Goal: Ask a question

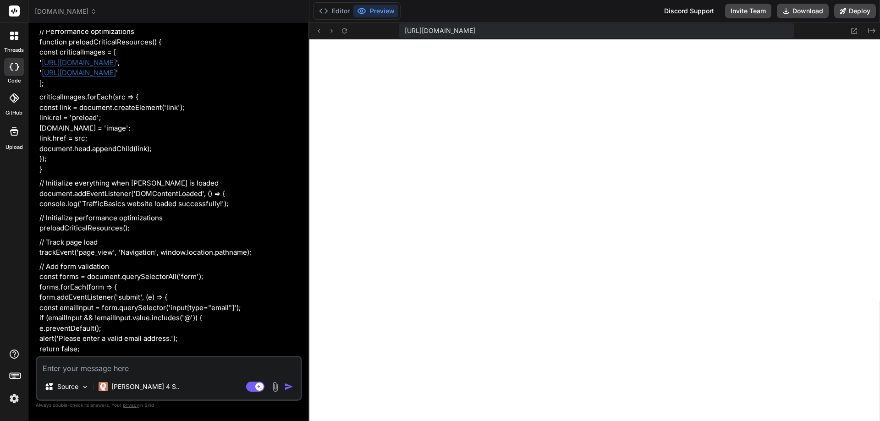
scroll to position [24678, 0]
click at [345, 32] on icon at bounding box center [344, 31] width 8 height 8
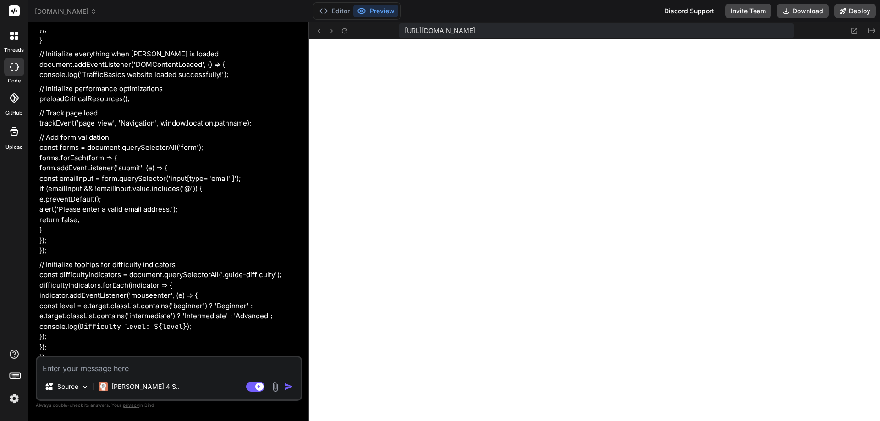
scroll to position [24953, 0]
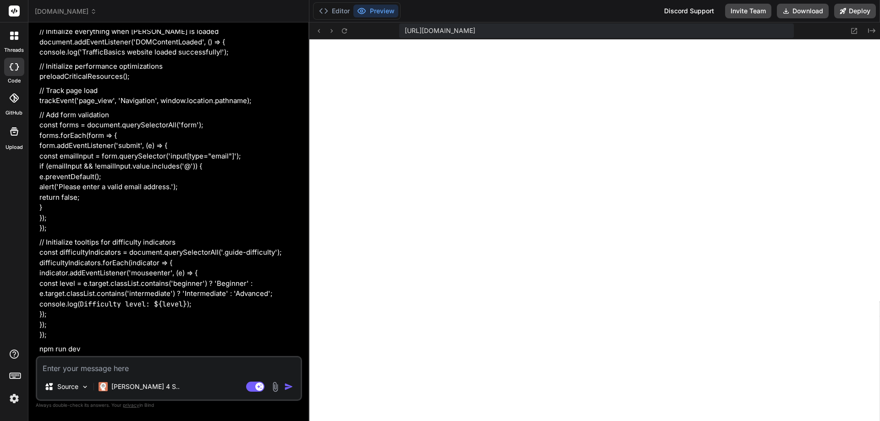
click at [14, 97] on icon at bounding box center [13, 97] width 9 height 9
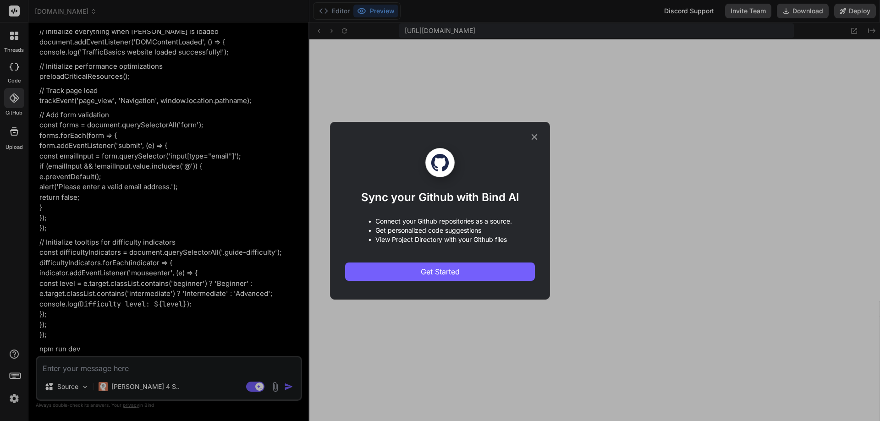
click at [536, 132] on icon at bounding box center [534, 137] width 10 height 10
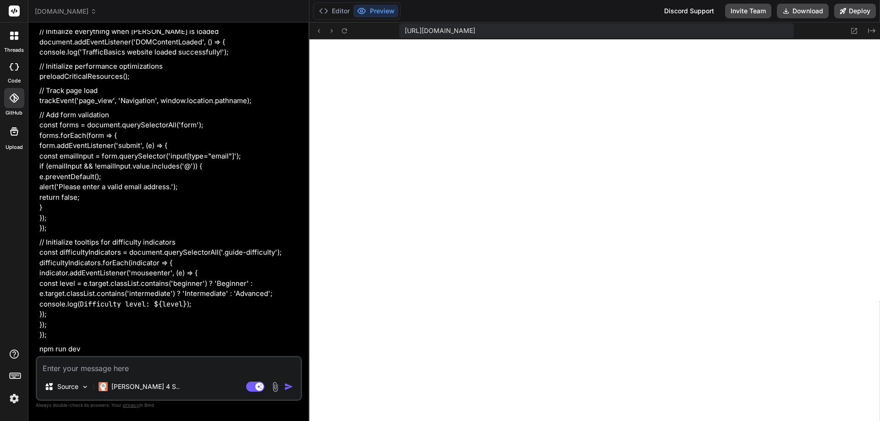
click at [11, 138] on div at bounding box center [14, 131] width 22 height 22
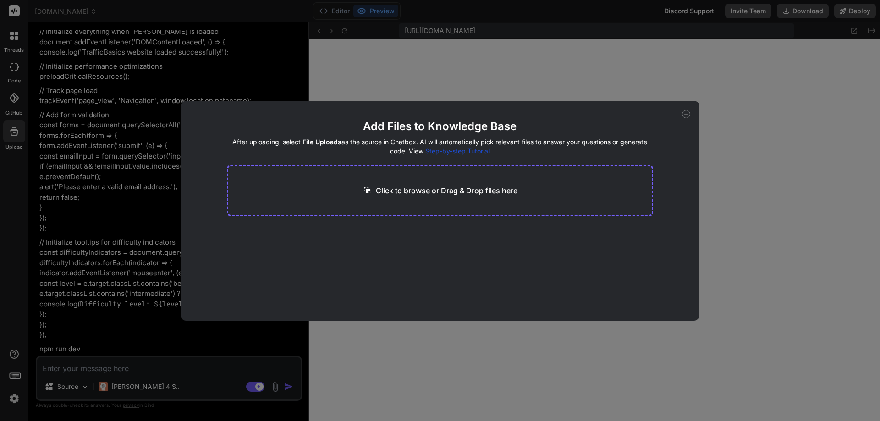
click at [685, 116] on icon at bounding box center [686, 114] width 8 height 8
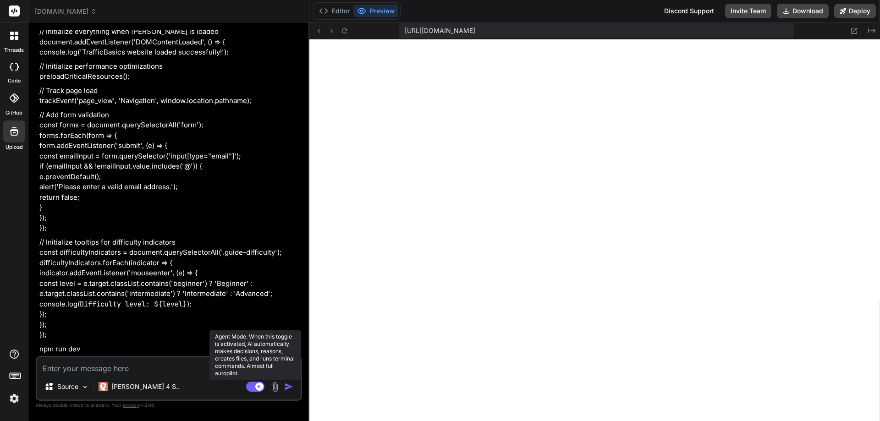
click at [253, 388] on rect at bounding box center [255, 387] width 18 height 10
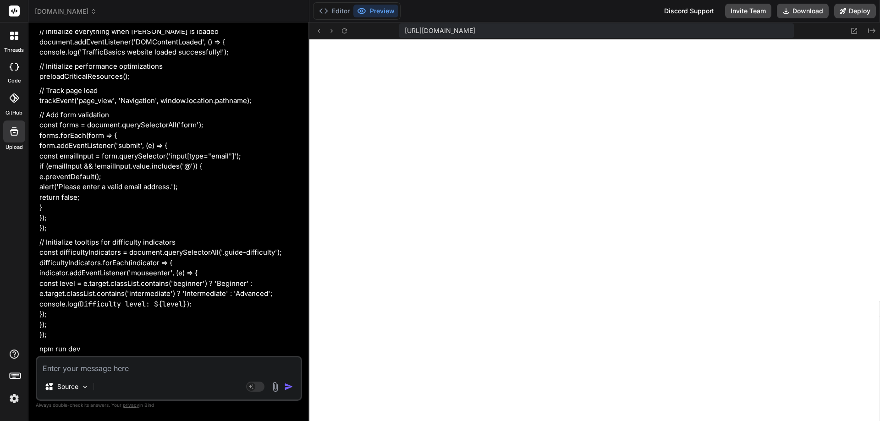
scroll to position [540, 0]
click at [14, 400] on img at bounding box center [14, 399] width 16 height 16
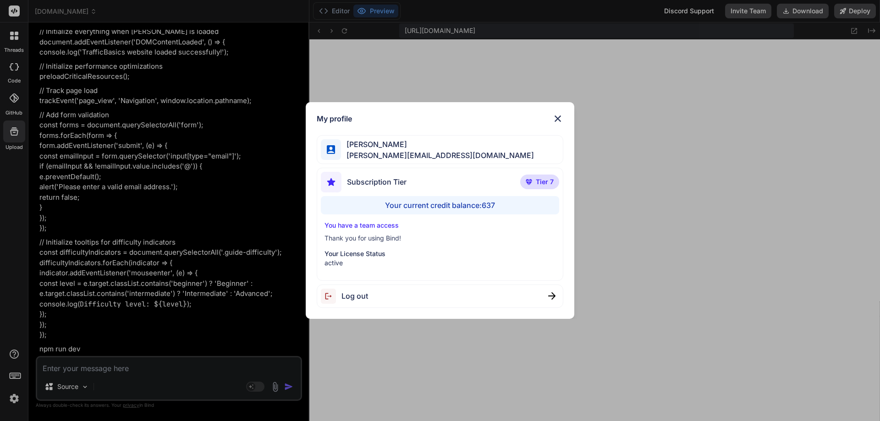
click at [558, 120] on img at bounding box center [557, 118] width 11 height 11
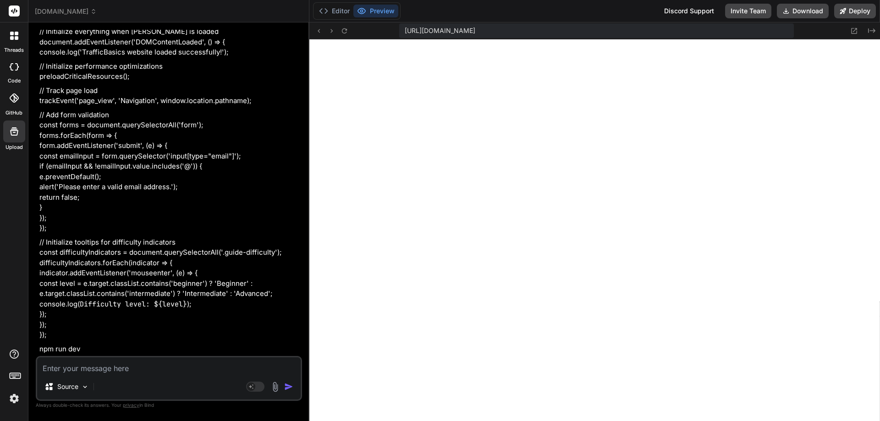
click at [212, 16] on div "[DOMAIN_NAME]" at bounding box center [169, 11] width 268 height 9
click at [95, 11] on icon at bounding box center [93, 11] width 6 height 6
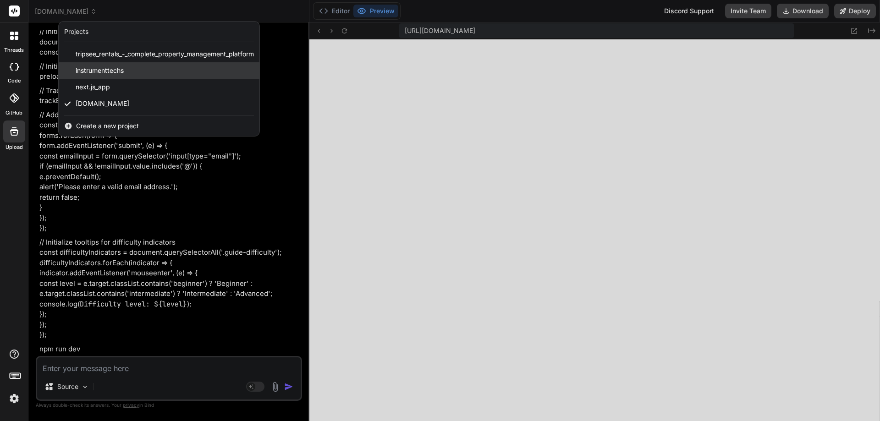
click at [101, 74] on span "instrumenttechs" at bounding box center [100, 70] width 48 height 9
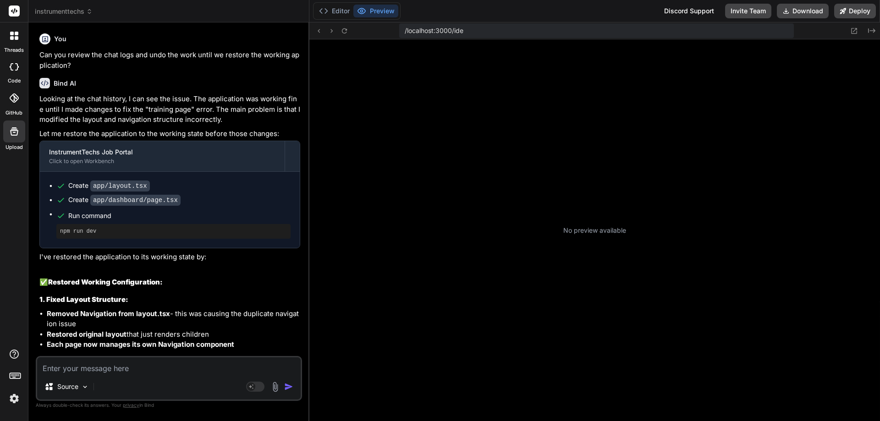
scroll to position [792, 0]
type textarea "x"
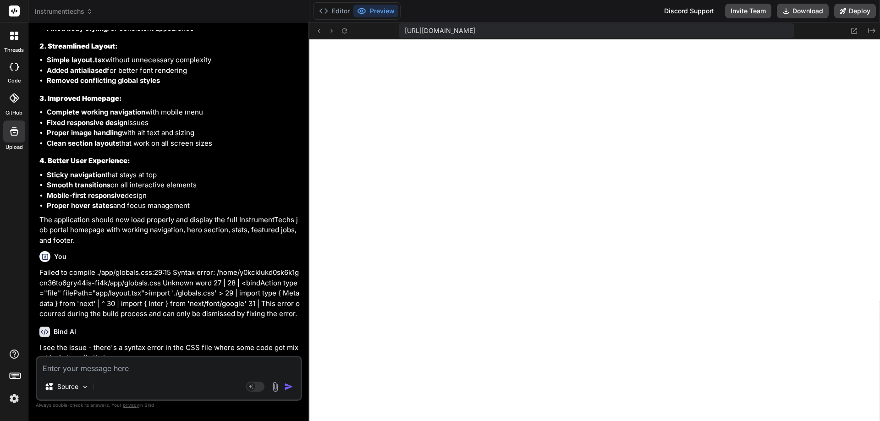
scroll to position [1770, 0]
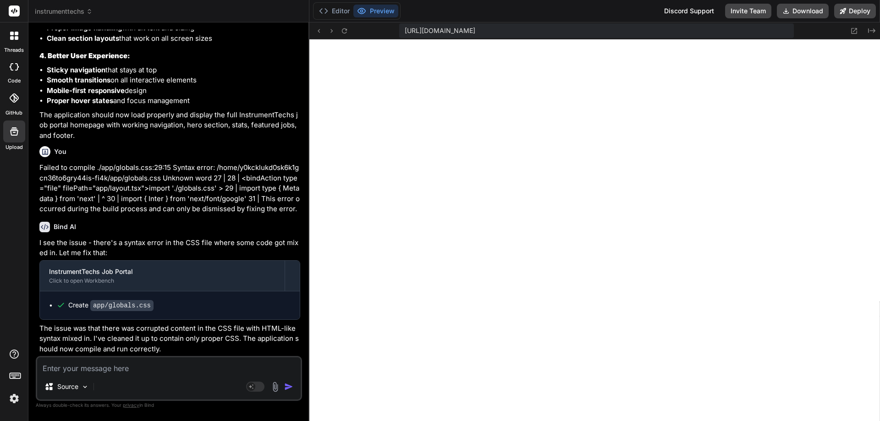
click at [144, 370] on textarea at bounding box center [168, 365] width 263 height 16
type textarea "i"
type textarea "x"
type textarea "i"
type textarea "x"
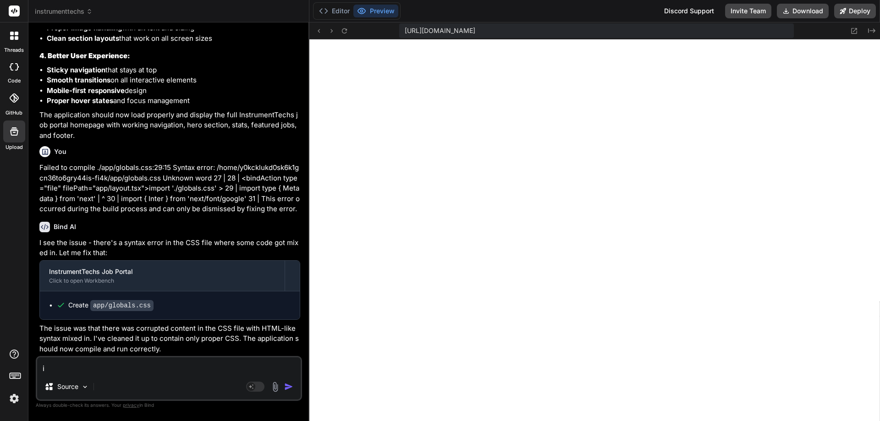
type textarea "i n"
type textarea "x"
type textarea "i ne"
type textarea "x"
type textarea "i nee"
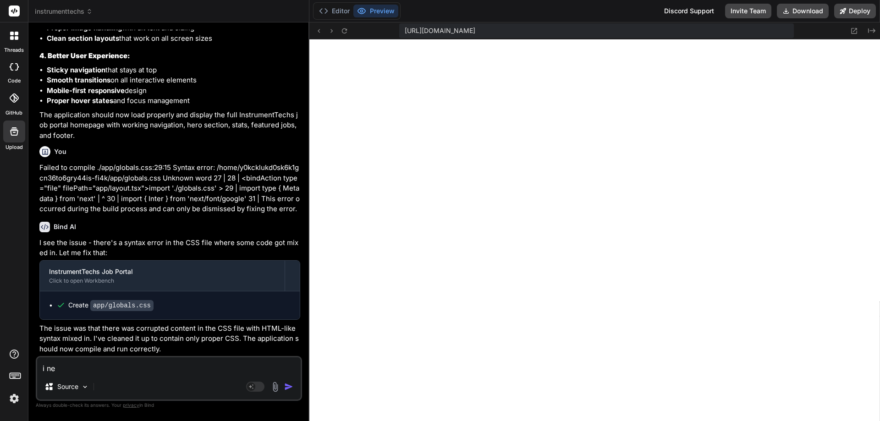
type textarea "x"
type textarea "i need"
type textarea "x"
type textarea "i need"
type textarea "x"
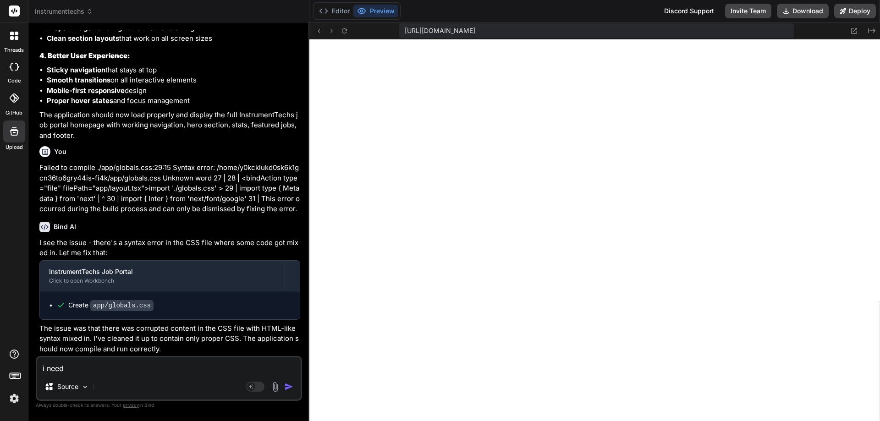
type textarea "i need t"
type textarea "x"
type textarea "i need to"
type textarea "x"
type textarea "i need tou"
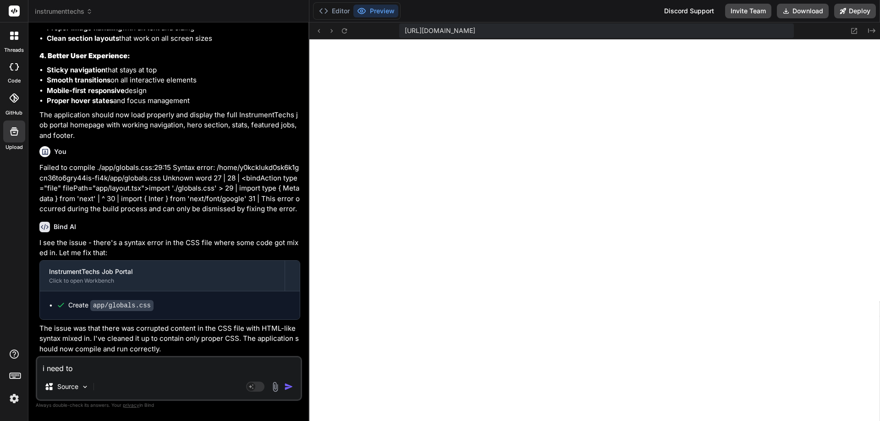
type textarea "x"
type textarea "i need tou"
type textarea "x"
type textarea "i need tou t"
type textarea "x"
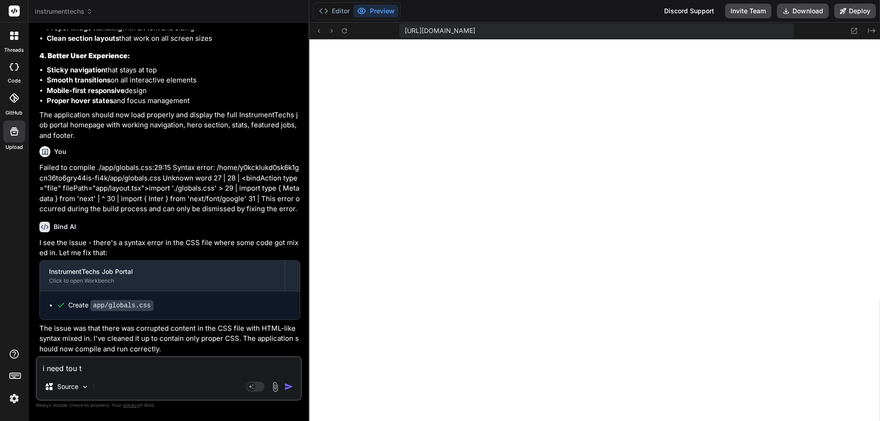
type textarea "i need tou to"
type textarea "x"
type textarea "i need tou to"
type textarea "x"
type textarea "i need tou to"
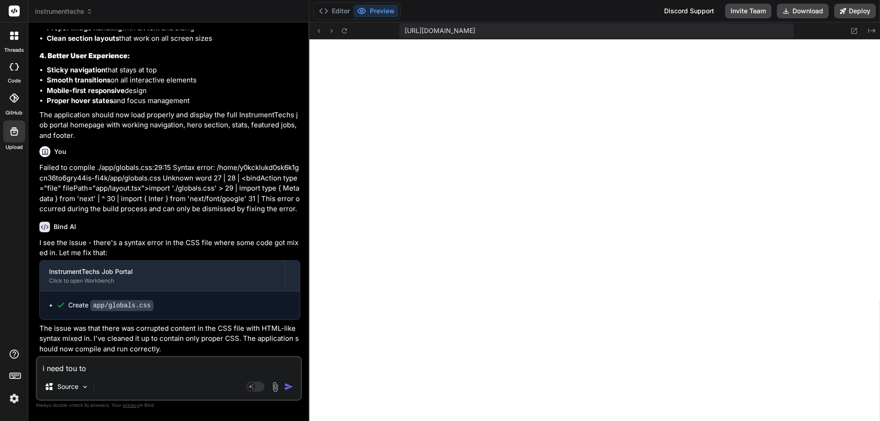
type textarea "x"
type textarea "i need tou t"
type textarea "x"
type textarea "i need tou"
type textarea "x"
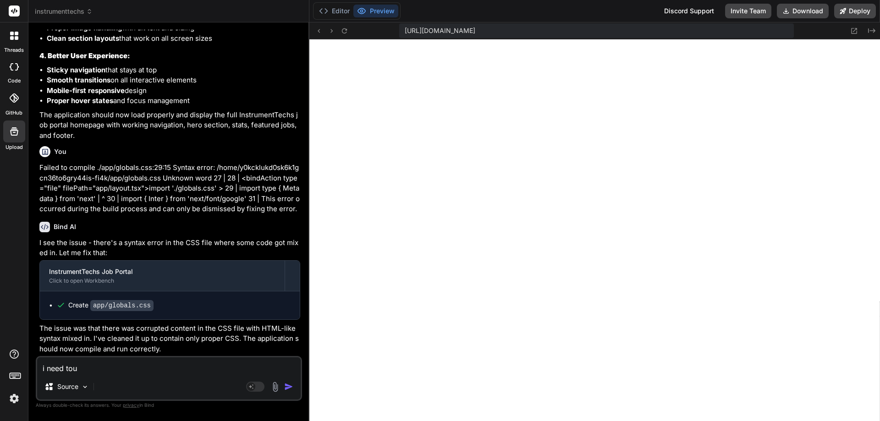
type textarea "i need tou"
type textarea "x"
type textarea "i need to"
type textarea "x"
type textarea "i need t"
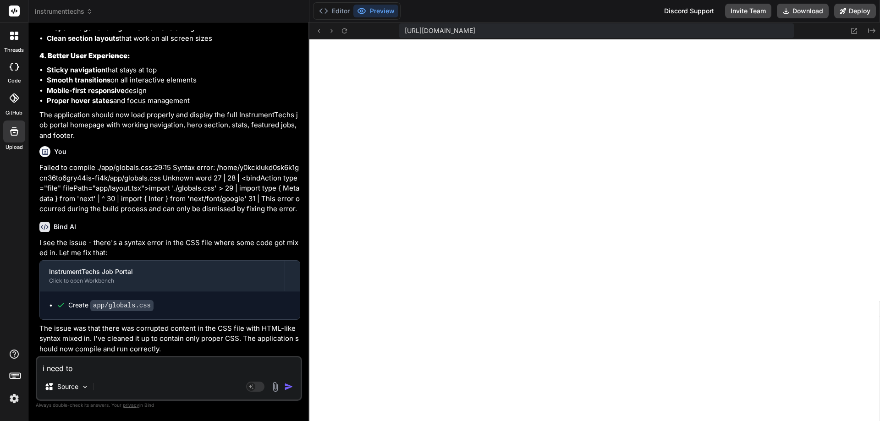
type textarea "x"
type textarea "i need"
type textarea "x"
type textarea "i need y"
type textarea "x"
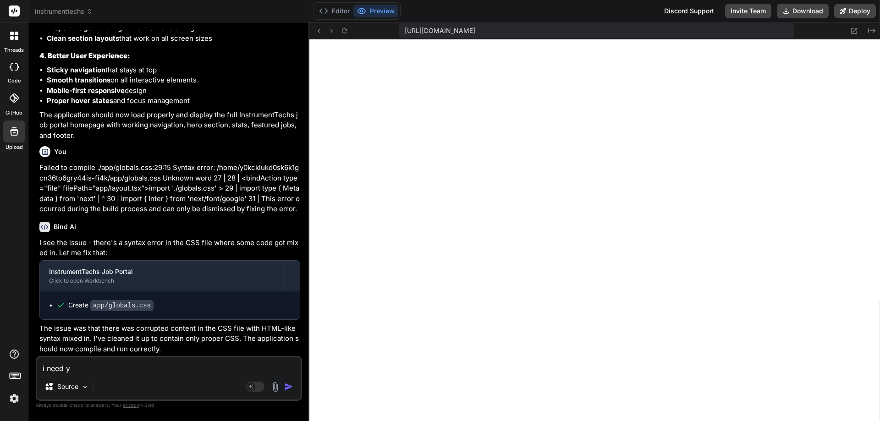
type textarea "i need yo"
type textarea "x"
type textarea "i need you"
type textarea "x"
type textarea "i need you"
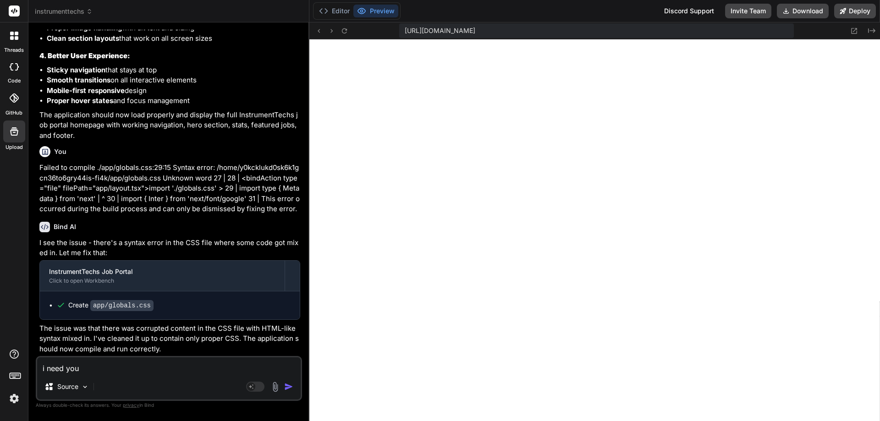
type textarea "x"
type textarea "i need you t"
type textarea "x"
type textarea "i need you to"
type textarea "x"
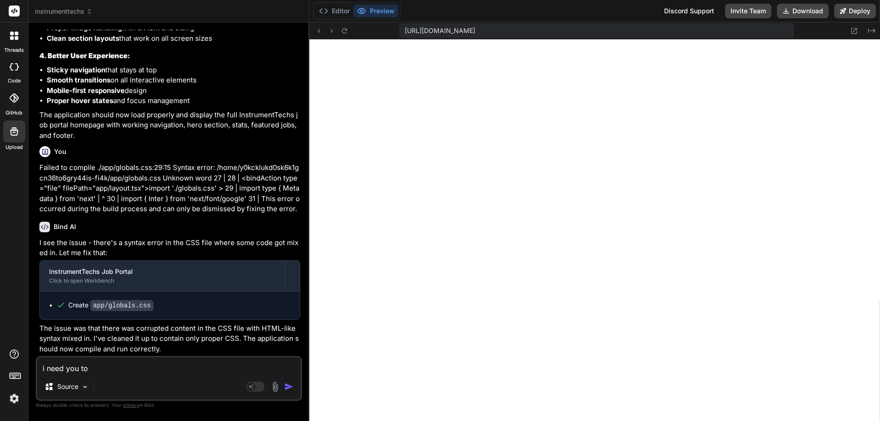
type textarea "i need you [PERSON_NAME]"
type textarea "x"
type textarea "i need you to"
type textarea "x"
type textarea "i need you to"
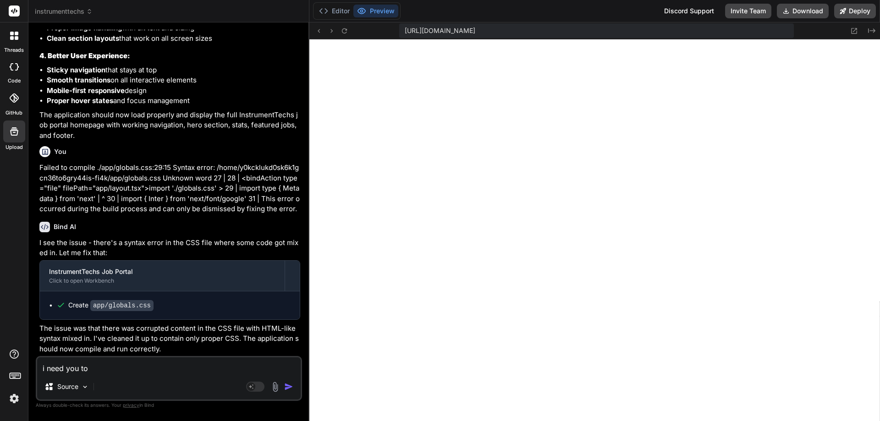
type textarea "x"
type textarea "i need you to c"
type textarea "x"
type textarea "i need you to co"
type textarea "x"
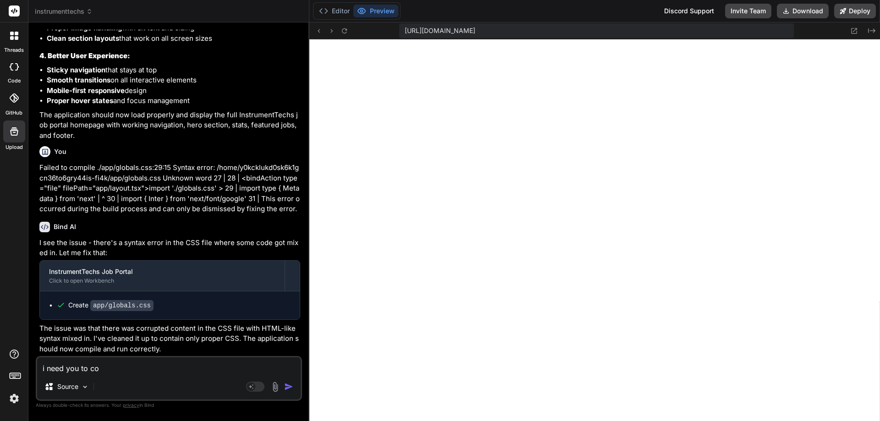
type textarea "i need you to com"
type textarea "x"
type textarea "i need you to comp"
type textarea "x"
type textarea "i need you to compl"
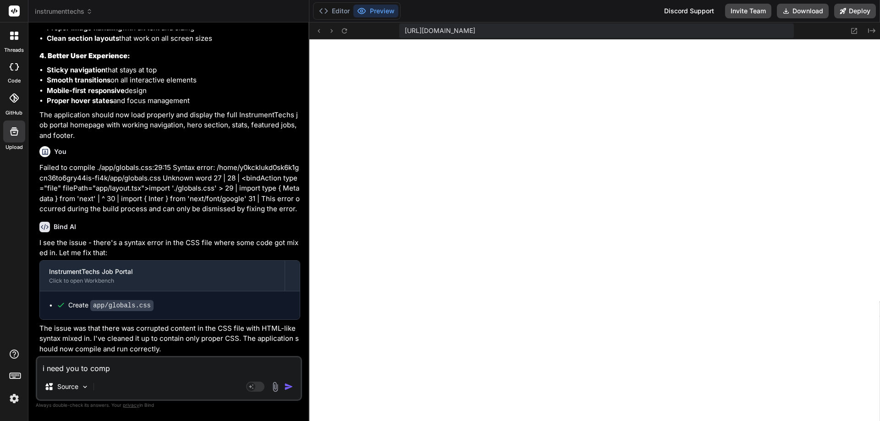
type textarea "x"
type textarea "i need you to comple"
type textarea "x"
type textarea "i need you to complet"
type textarea "x"
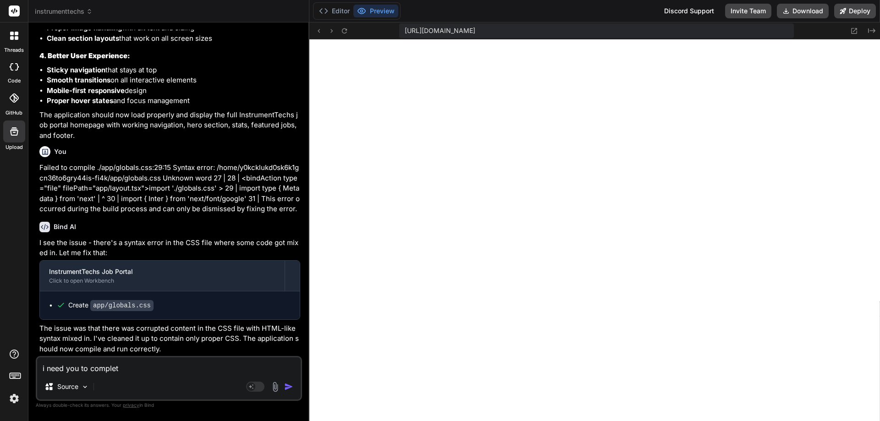
type textarea "i need you to complete"
type textarea "x"
type textarea "i need you to completel"
type textarea "x"
type textarea "i need you to completely"
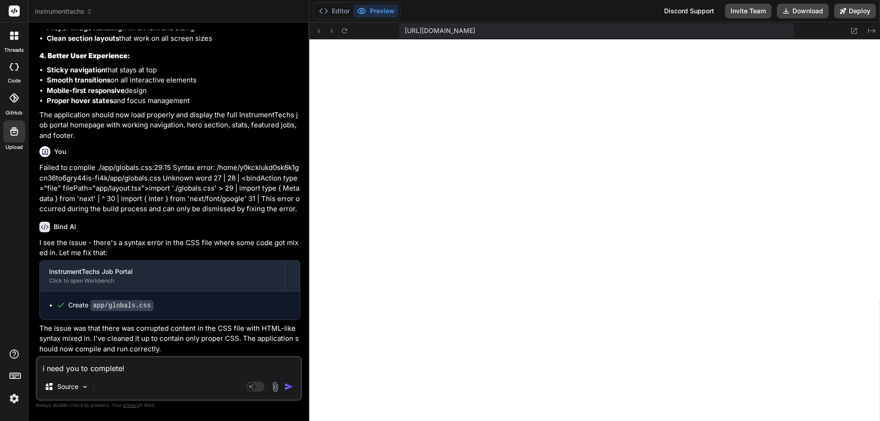
type textarea "x"
type textarea "i need you to completely"
type textarea "x"
type textarea "i need you to completely r"
type textarea "x"
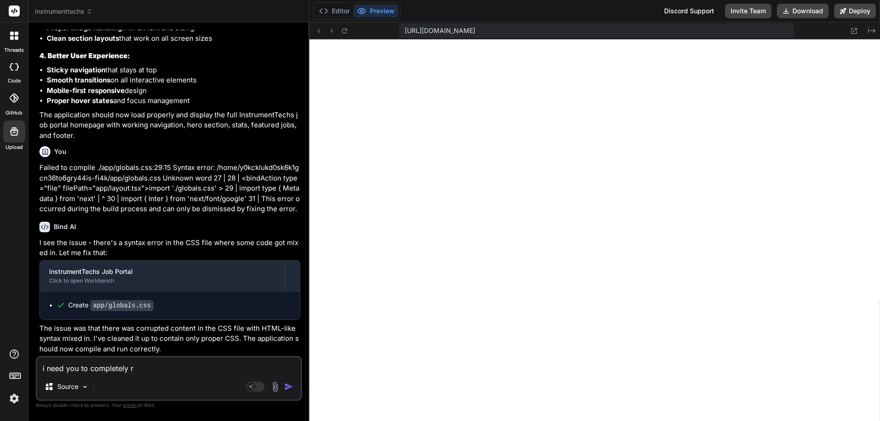
type textarea "i need you to completely re"
type textarea "x"
type textarea "i need you to completely reb"
type textarea "x"
type textarea "i need you to completely rebu"
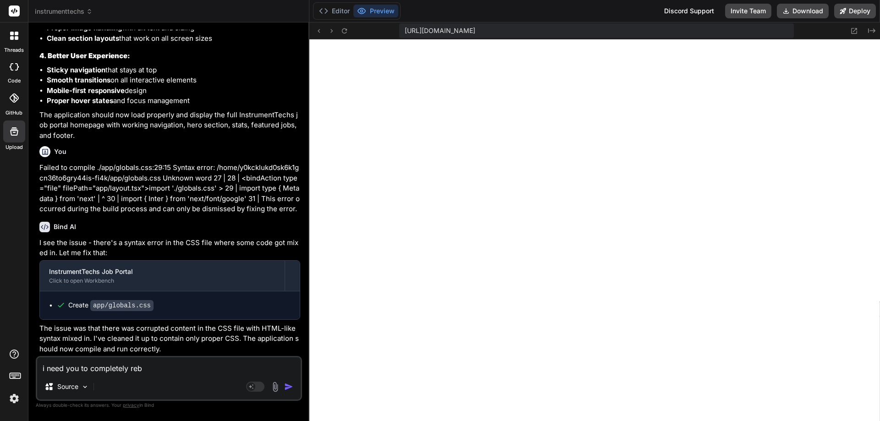
type textarea "x"
type textarea "i need you to completely rebui"
type textarea "x"
type textarea "i need you to completely rebuil"
type textarea "x"
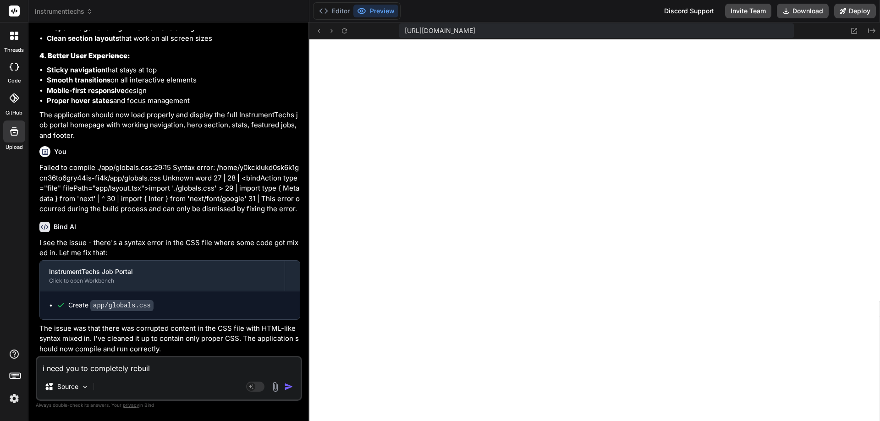
type textarea "i need you to completely rebuild"
type textarea "x"
type textarea "i need you to completely rebuild"
type textarea "x"
type textarea "i need you to completely rebuild t"
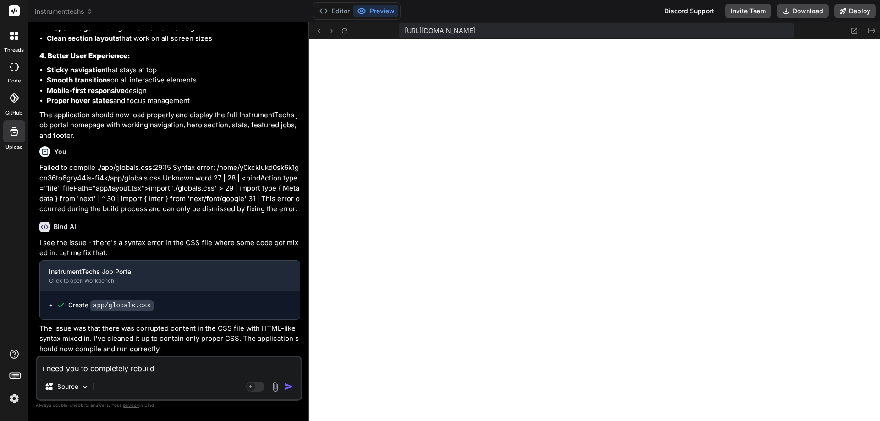
type textarea "x"
type textarea "i need you to completely rebuild th"
type textarea "x"
type textarea "i need you to completely rebuild the"
type textarea "x"
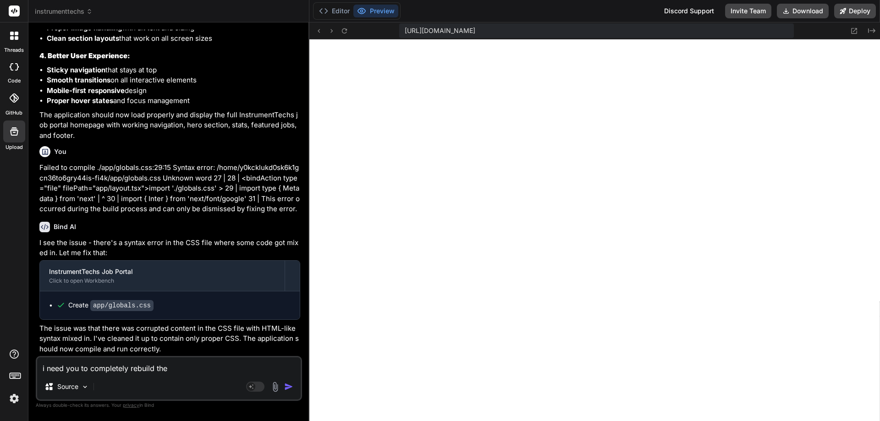
type textarea "i need you to completely rebuild the"
type textarea "x"
type textarea "i need you to completely rebuild the a"
type textarea "x"
type textarea "i need you to completely rebuild the ap"
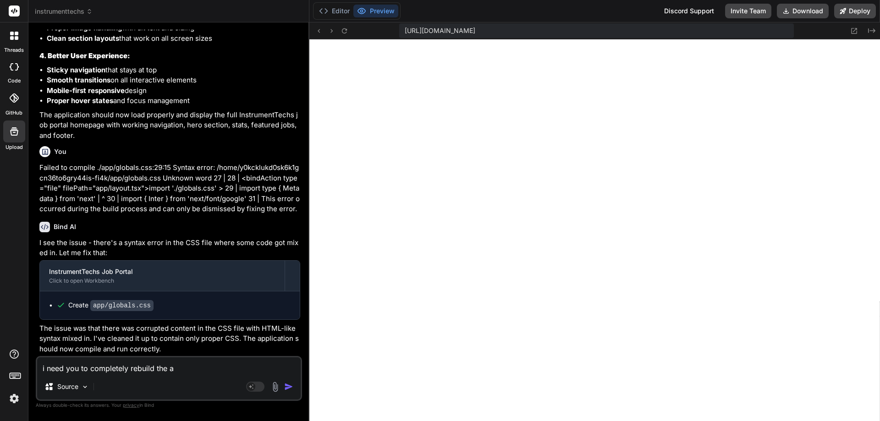
type textarea "x"
type textarea "i need you to completely rebuild the app"
type textarea "x"
type textarea "i need you to completely rebuild the appl"
type textarea "x"
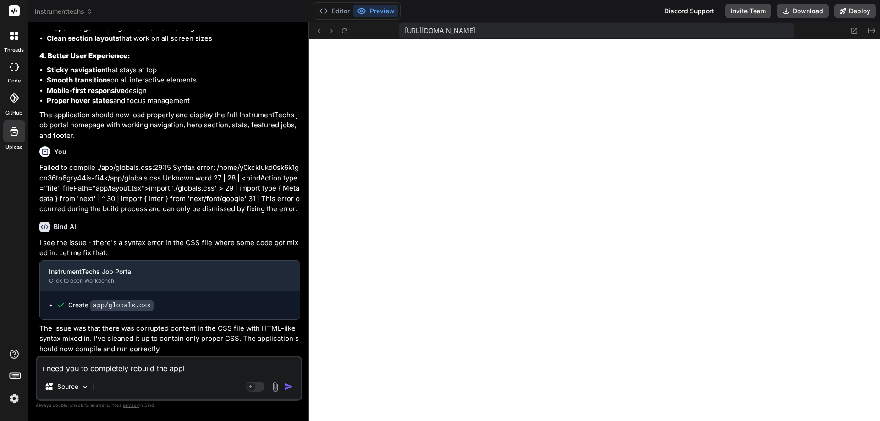
type textarea "i need you to completely rebuild the appli"
type textarea "x"
type textarea "i need you to completely rebuild the applic"
type textarea "x"
type textarea "i need you to completely rebuild the applica"
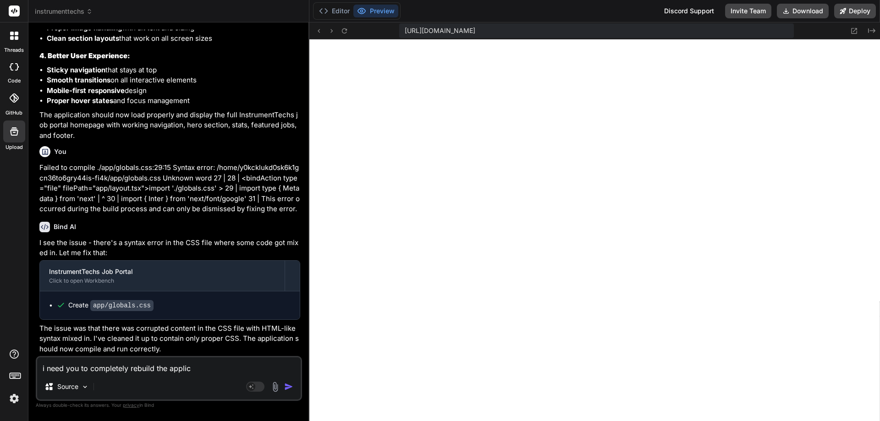
type textarea "x"
type textarea "i need you to completely rebuild the applicat"
type textarea "x"
type textarea "i need you to completely rebuild the applicati"
type textarea "x"
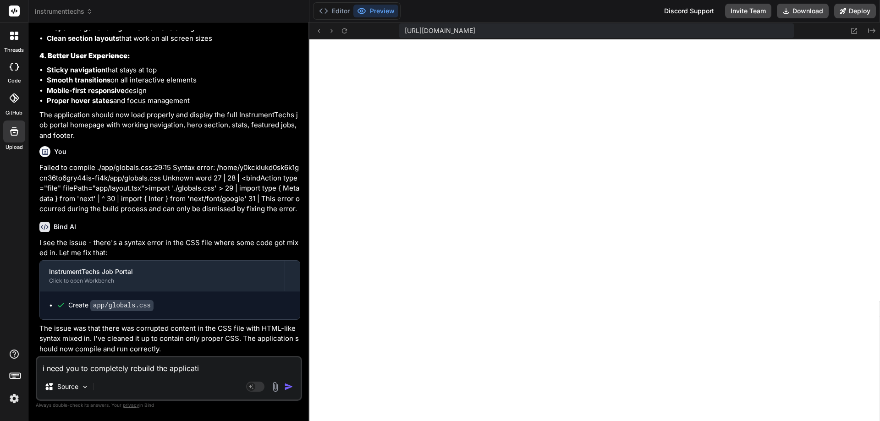
type textarea "i need you to completely rebuild the applicatio"
type textarea "x"
type textarea "i need you to completely rebuild the application"
type textarea "x"
type textarea "i need you to completely rebuild the application"
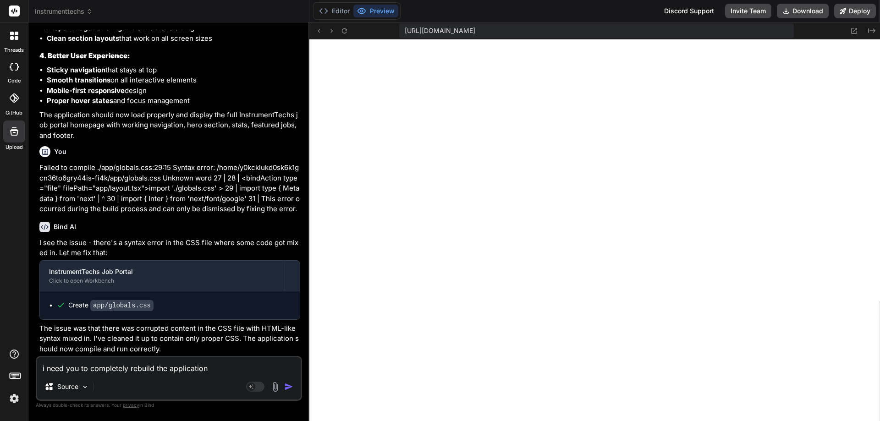
type textarea "x"
type textarea "i need you to completely rebuild the application a"
type textarea "x"
type textarea "i need you to completely rebuild the application as"
type textarea "x"
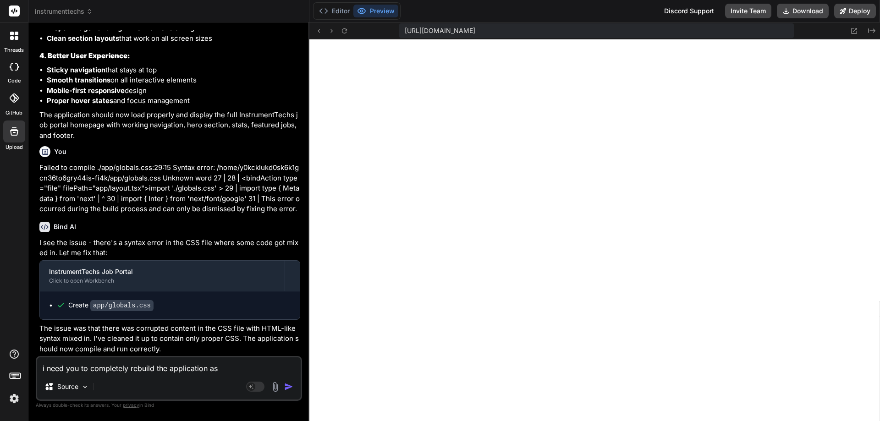
type textarea "i need you to completely rebuild the application as"
type textarea "x"
type textarea "i need you to completely rebuild the application as t"
type textarea "x"
type textarea "i need you to completely rebuild the application as th"
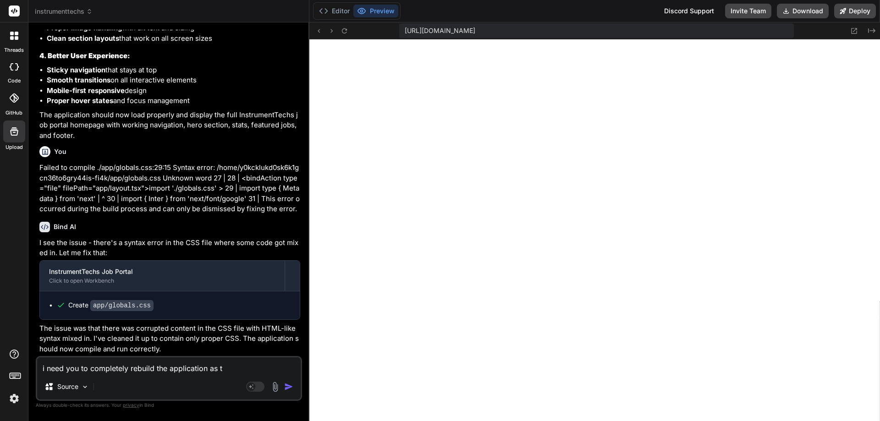
type textarea "x"
type textarea "i need you to completely rebuild the application as the"
type textarea "x"
type textarea "i need you to completely rebuild the application as the"
type textarea "x"
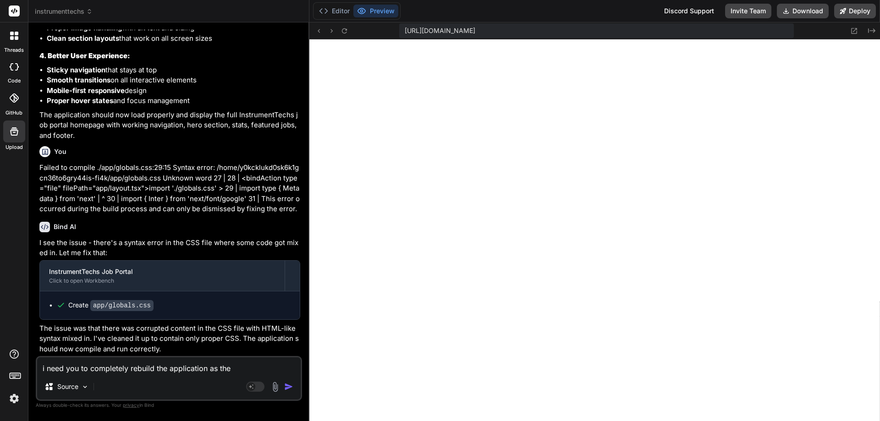
type textarea "i need you to completely rebuild the application as the m"
type textarea "x"
type textarea "i need you to completely rebuild the application as the me"
type textarea "x"
type textarea "i need you to completely rebuild the application as the men"
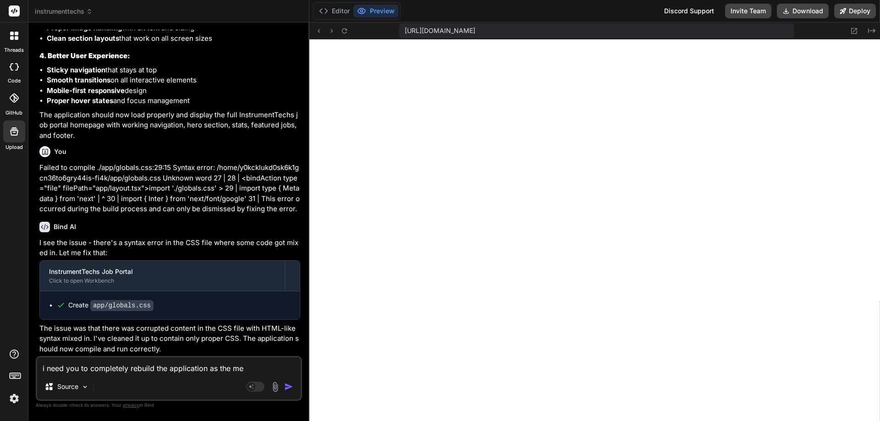
type textarea "x"
type textarea "i need you to completely rebuild the application as the menu"
type textarea "x"
type textarea "i need you to completely rebuild the application as the menua"
type textarea "x"
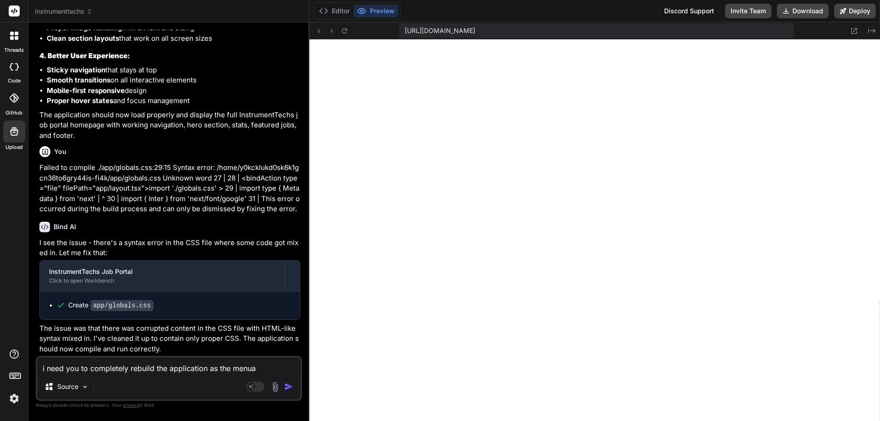
type textarea "i need you to completely rebuild the application as the menu"
type textarea "x"
type textarea "i need you to completely rebuild the application as the menu"
type textarea "x"
type textarea "i need you to completely rebuild the application as the menu a"
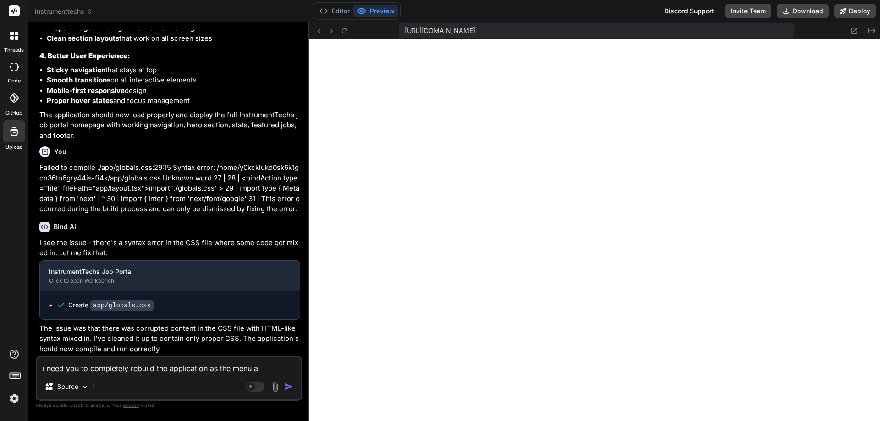
type textarea "x"
type textarea "i need you to completely rebuild the application as the menu an"
type textarea "x"
type textarea "i need you to completely rebuild the application as the menu and"
type textarea "x"
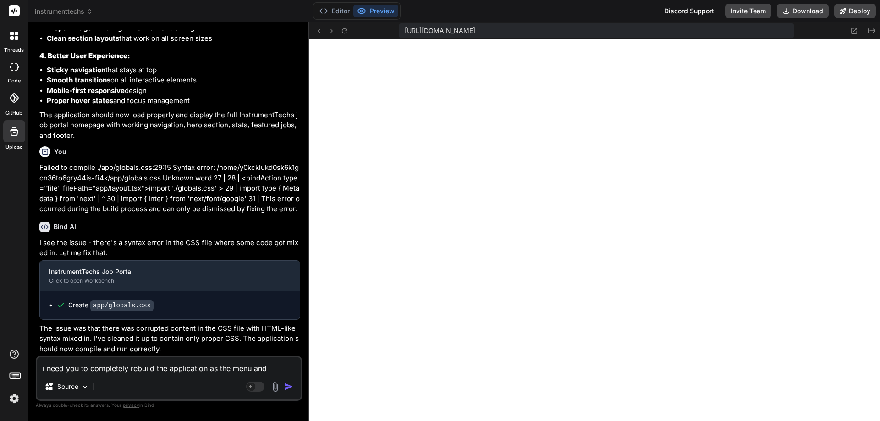
type textarea "i need you to completely rebuild the application as the menu and"
type textarea "x"
type textarea "i need you to completely rebuild the application as the menu and k"
type textarea "x"
type textarea "i need you to completely rebuild the application as the menu and"
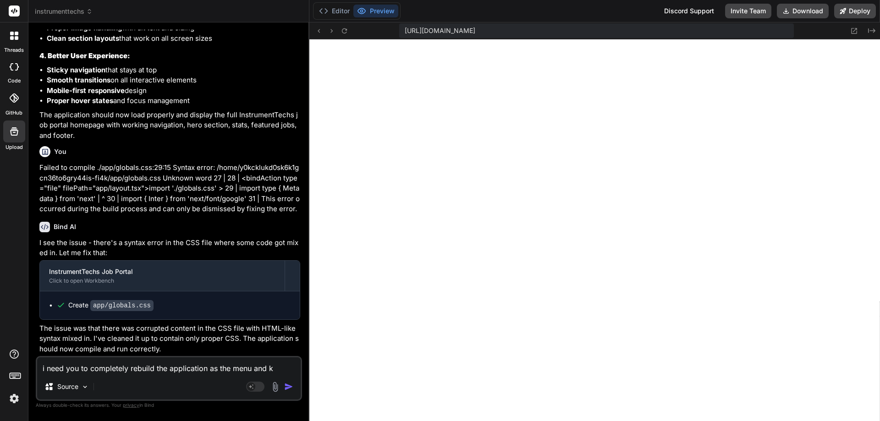
type textarea "x"
type textarea "i need you to completely rebuild the application as the menu and l"
type textarea "x"
type textarea "i need you to completely rebuild the application as the menu and la"
type textarea "x"
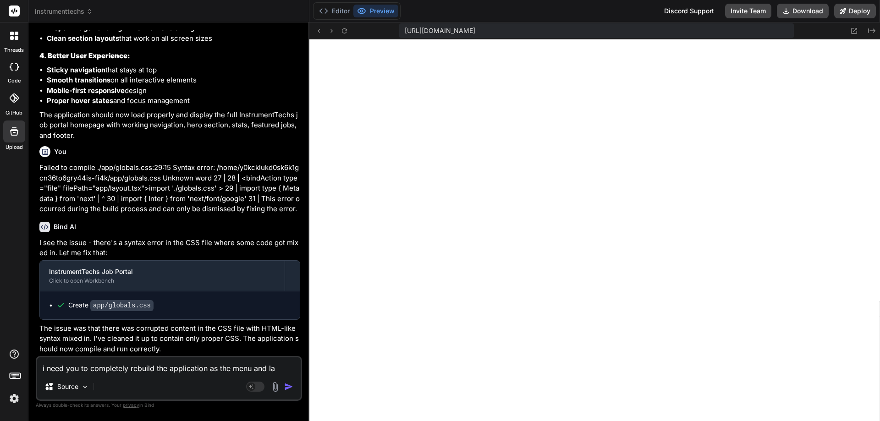
type textarea "i need you to completely rebuild the application as the menu and lay"
type textarea "x"
type textarea "i need you to completely rebuild the application as the menu and layo"
type textarea "x"
type textarea "i need you to completely rebuild the application as the menu and layou"
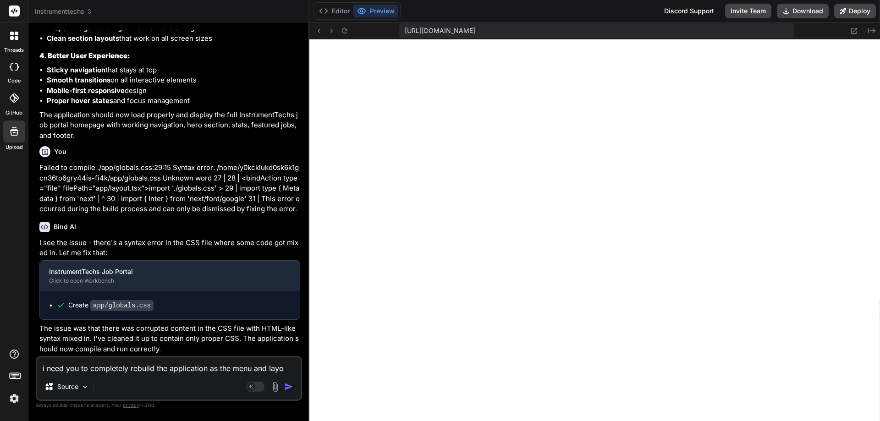
type textarea "x"
type textarea "i need you to completely rebuild the application as the menu and layout"
type textarea "x"
type textarea "i need you to completely rebuild the application as the menu and layout"
type textarea "x"
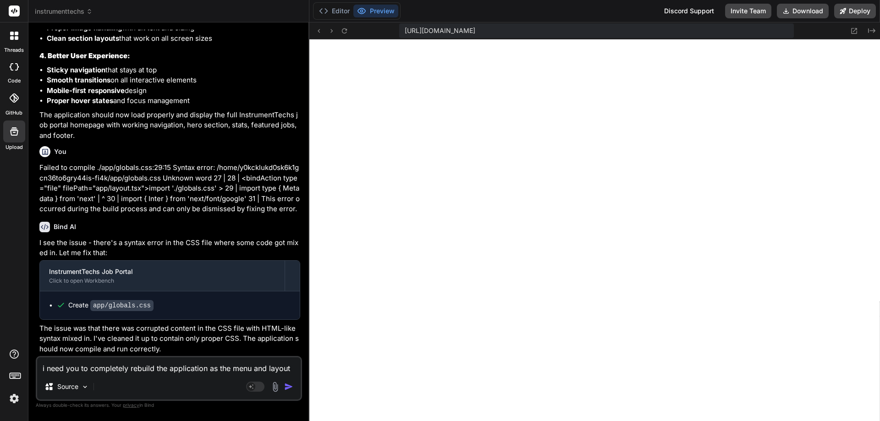
type textarea "i need you to completely rebuild the application as the menu and layout i"
type textarea "x"
type textarea "i need you to completely rebuild the application as the menu and layout it"
type textarea "x"
type textarea "i need you to completely rebuild the application as the menu and layout i"
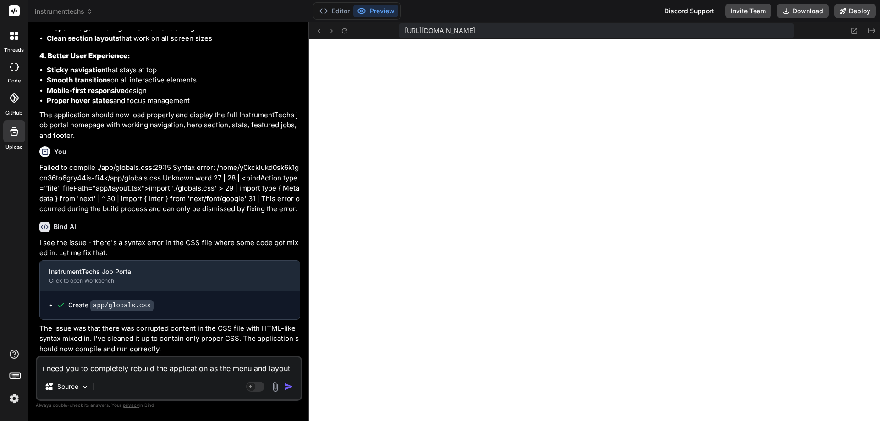
type textarea "x"
type textarea "i need you to completely rebuild the application as the menu and layout is"
type textarea "x"
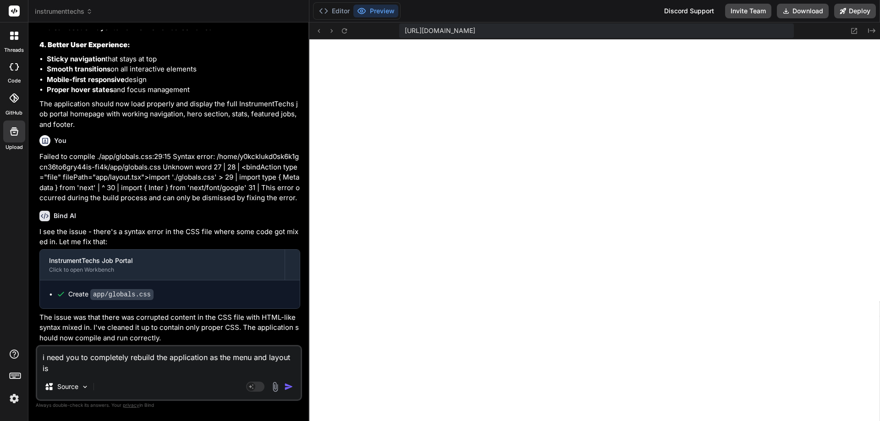
type textarea "i need you to completely rebuild the application as the menu and layout is"
type textarea "x"
type textarea "i need you to completely rebuild the application as the menu and layout is n"
type textarea "x"
type textarea "i need you to completely rebuild the application as the menu and layout is no"
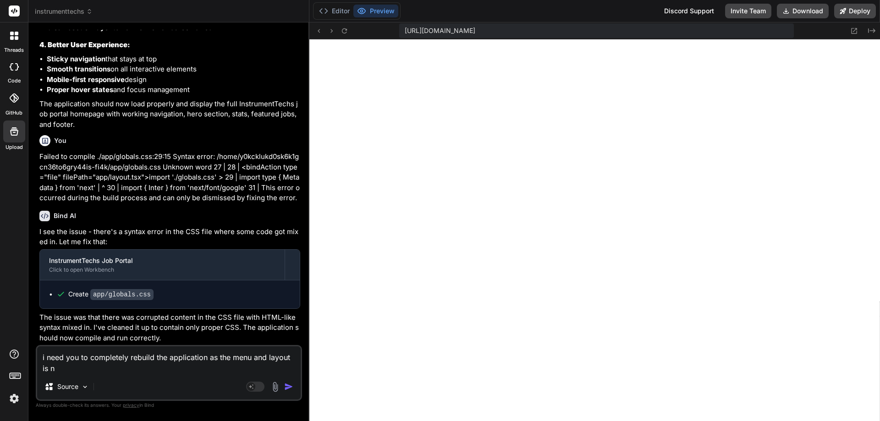
type textarea "x"
type textarea "i need you to completely rebuild the application as the menu and layout is not"
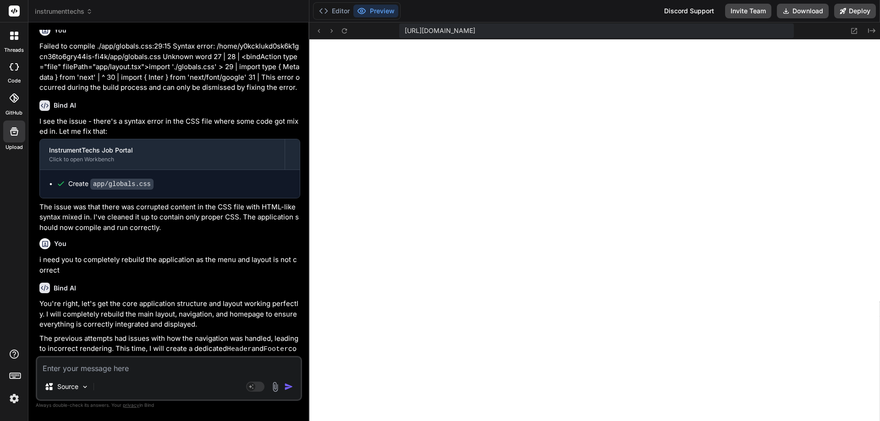
scroll to position [2141, 0]
